Goal: Download file/media

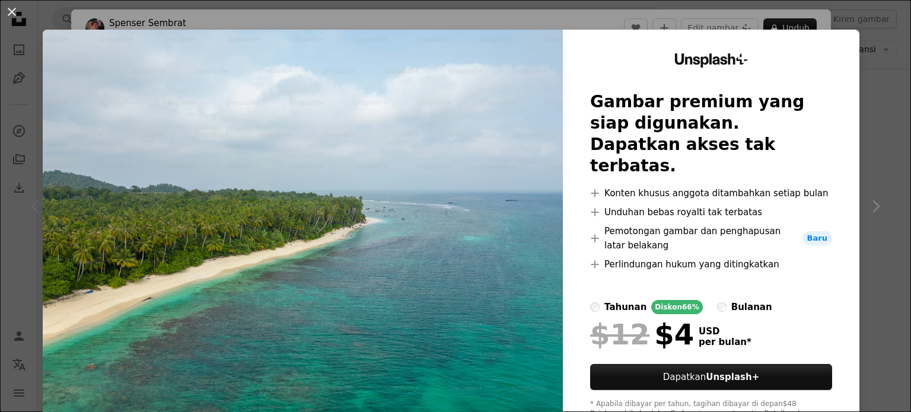
click at [868, 58] on div "An X shape Unsplash+ Gambar premium yang siap digunakan. Dapatkan akses tak ter…" at bounding box center [455, 206] width 911 height 412
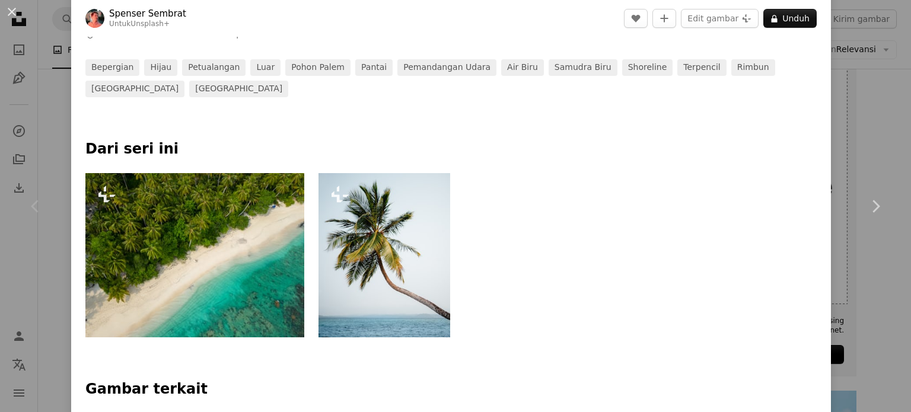
scroll to position [415, 0]
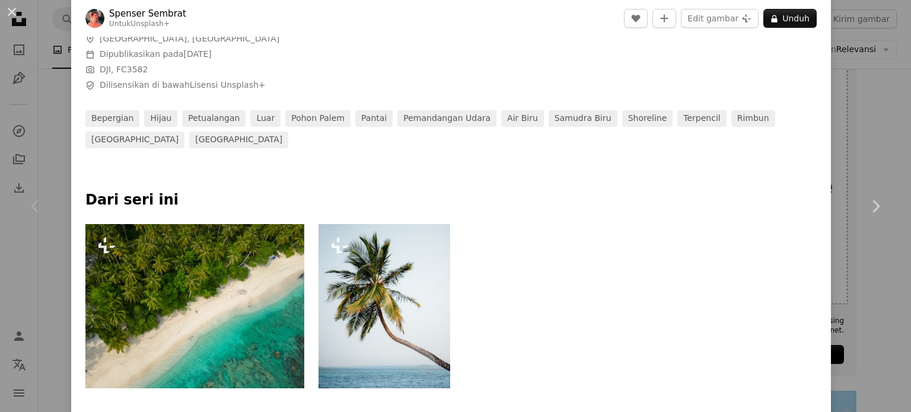
click at [211, 296] on img at bounding box center [194, 306] width 219 height 164
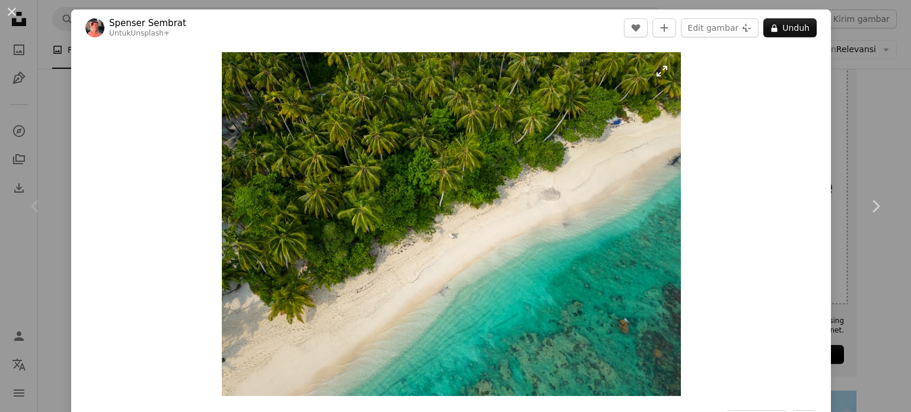
click at [656, 71] on img "Perbesar pada gambar ini" at bounding box center [451, 224] width 459 height 344
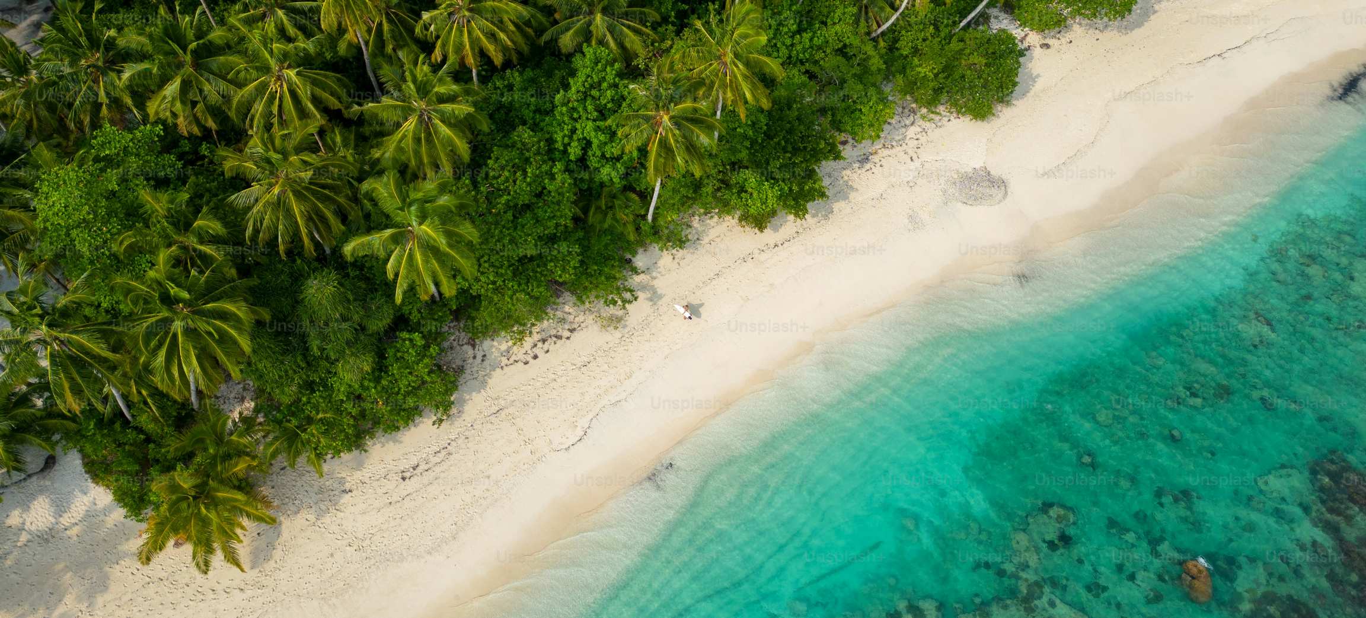
drag, startPoint x: 821, startPoint y: 76, endPoint x: 908, endPoint y: 161, distance: 121.6
click at [908, 161] on img "Perkecil pada gambar ini" at bounding box center [683, 275] width 1368 height 1025
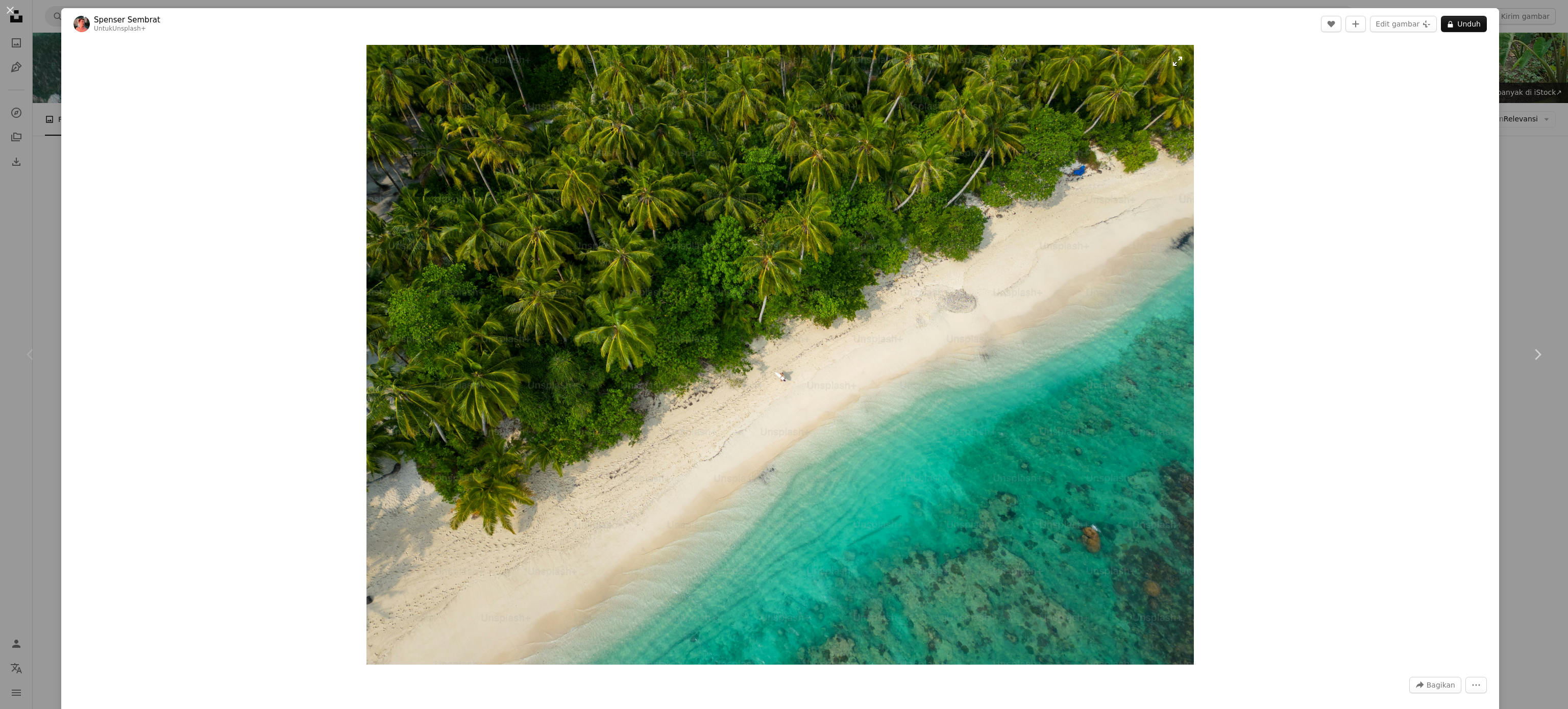
click at [783, 354] on img "Perbesar pada gambar ini" at bounding box center [780, 354] width 827 height 620
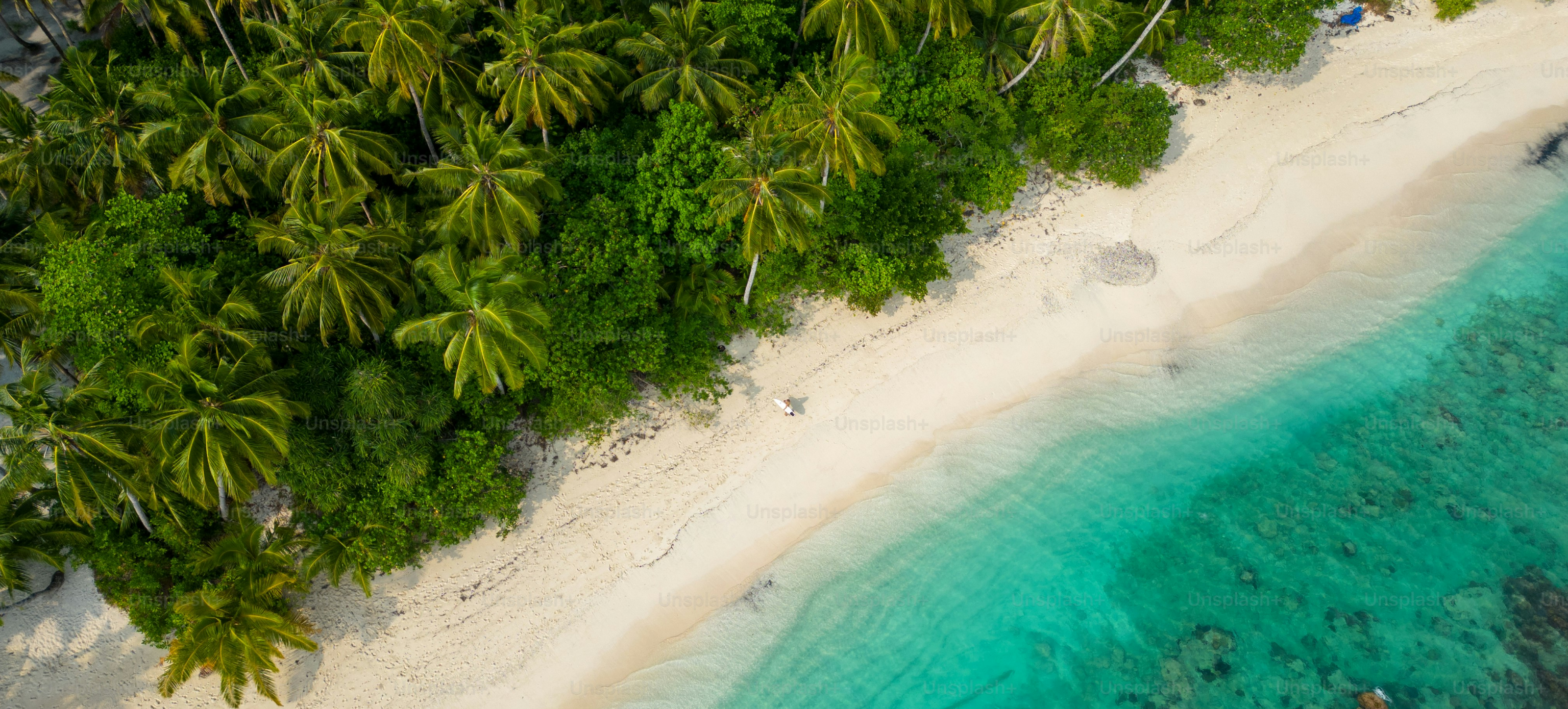
drag, startPoint x: 1310, startPoint y: 356, endPoint x: 1229, endPoint y: 284, distance: 108.4
click at [783, 354] on img "Perkecil pada gambar ini" at bounding box center [783, 365] width 1569 height 1176
